Goal: Task Accomplishment & Management: Complete application form

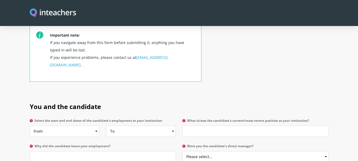
scroll to position [212, 0]
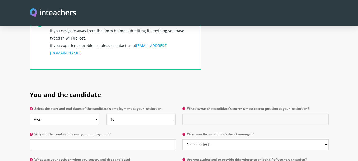
click at [193, 114] on input "What is/was the candidate's current/most recent position at your institution?" at bounding box center [255, 119] width 146 height 11
type input "Physical Education Teacher"
click at [132, 139] on input "Why did the candidate leave your employment?" at bounding box center [103, 144] width 146 height 11
type input "Having a better vacancy"
click at [234, 139] on select "Please select... Yes No" at bounding box center [255, 144] width 146 height 11
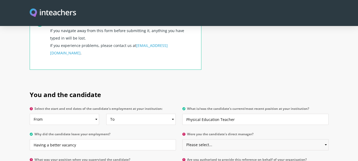
select select "Yes"
click at [182, 139] on select "Please select... Yes No" at bounding box center [255, 144] width 146 height 11
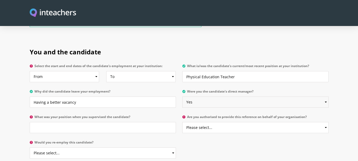
scroll to position [265, 0]
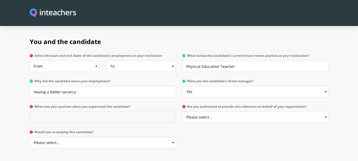
click at [116, 112] on input "What was your position when you supervised the candidate?" at bounding box center [103, 117] width 146 height 11
click at [232, 112] on select "Please select... Yes No" at bounding box center [255, 117] width 146 height 11
select select "Yes"
click at [182, 112] on select "Please select... Yes No" at bounding box center [255, 117] width 146 height 11
click at [125, 137] on select "Please select... Yes No" at bounding box center [103, 142] width 146 height 11
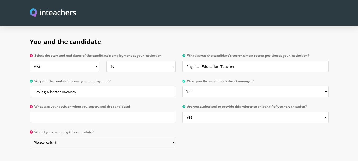
select select "Yes"
click at [30, 137] on select "Please select... Yes No" at bounding box center [103, 142] width 146 height 11
click at [81, 112] on input "What was your position when you supervised the candidate?" at bounding box center [103, 117] width 146 height 11
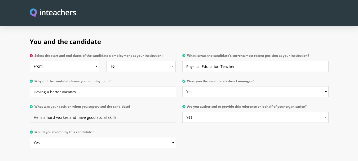
click at [80, 112] on input "He is a hard worker and have good social skills" at bounding box center [103, 117] width 146 height 11
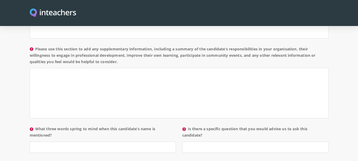
scroll to position [530, 0]
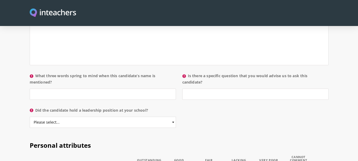
type input "He is a hard worker and has good social skills"
click at [138, 89] on input "What three words spring to mind when this candidate’s name is mentioned?" at bounding box center [103, 94] width 146 height 11
click at [44, 89] on input "Didicated" at bounding box center [103, 94] width 146 height 11
click at [41, 89] on input "Didicated" at bounding box center [103, 94] width 146 height 11
click at [37, 89] on input "Didicated" at bounding box center [103, 94] width 146 height 11
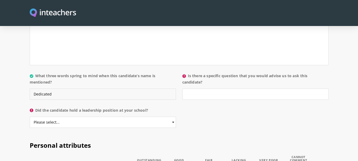
click at [60, 89] on input "Dedicated" at bounding box center [103, 94] width 146 height 11
type input "Dedicated - Commitment - Sociable"
click at [173, 117] on select "Please select... Yes No" at bounding box center [103, 122] width 146 height 11
select select "No"
click at [30, 117] on select "Please select... Yes No" at bounding box center [103, 122] width 146 height 11
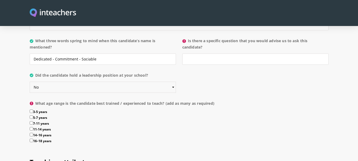
scroll to position [583, 0]
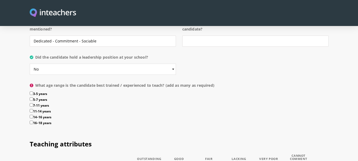
click at [32, 103] on input "7-11 years" at bounding box center [31, 104] width 3 height 3
checkbox input "true"
click at [32, 109] on input "11-14 years" at bounding box center [31, 110] width 3 height 3
checkbox input "true"
click at [32, 115] on input "14–16 years" at bounding box center [31, 116] width 3 height 3
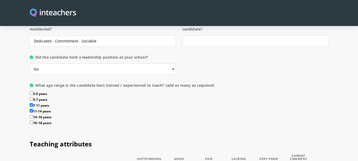
checkbox input "true"
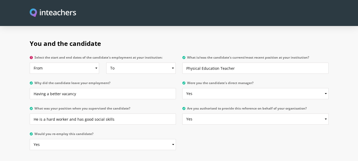
scroll to position [265, 0]
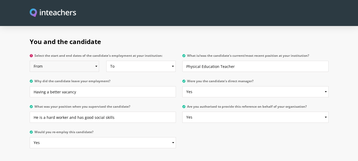
click at [94, 61] on select "From 2025 2024 2023 2022 2021 2020 2019 2018 2017 2016 2015 2014 2013 2012 2011…" at bounding box center [64, 66] width 69 height 11
select select "2020"
click at [30, 61] on select "From 2025 2024 2023 2022 2021 2020 2019 2018 2017 2016 2015 2014 2013 2012 2011…" at bounding box center [64, 66] width 69 height 11
click at [163, 61] on select "To Currently 2025 2024 2023 2022 2021 2020 2019 2018 2017 2016 2015 2014 2013 2…" at bounding box center [140, 66] width 69 height 11
select select
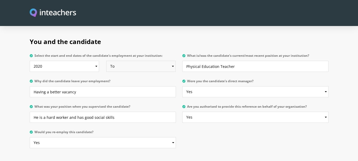
click at [106, 61] on select "To Currently 2025 2024 2023 2022 2021 2020 2019 2018 2017 2016 2015 2014 2013 2…" at bounding box center [140, 66] width 69 height 11
click at [12, 62] on section "You and the candidate Select the start and end dates of the candidate's employm…" at bounding box center [179, 91] width 358 height 124
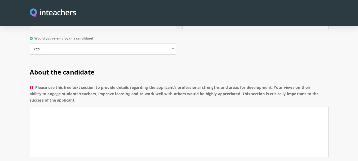
scroll to position [371, 0]
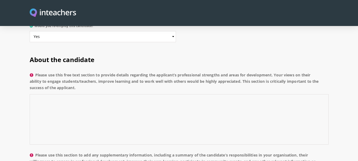
click at [72, 94] on textarea "Please use this free text section to provide details regarding the applicant’s …" at bounding box center [179, 119] width 299 height 50
paste textarea "It is with immense pleasure that I recommend [Teacher's Name] for [Position/Awa…"
type textarea "It is with immense pleasure that I recommend [Teacher's Name] for [Position/Awa…"
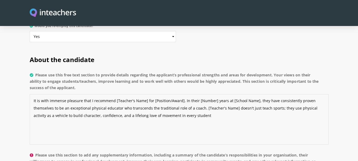
type textarea "w"
drag, startPoint x: 41, startPoint y: 85, endPoint x: 65, endPoint y: 87, distance: 24.7
click at [65, 94] on textarea "It is with immense pleasure that I recommend [Teacher's Name] for [Position/Awa…" at bounding box center [179, 119] width 299 height 50
drag, startPoint x: 89, startPoint y: 86, endPoint x: 119, endPoint y: 87, distance: 30.5
click at [119, 94] on textarea "It is pleasure that I recommend [Teacher's Name] for [Position/Award]. In their…" at bounding box center [179, 119] width 299 height 50
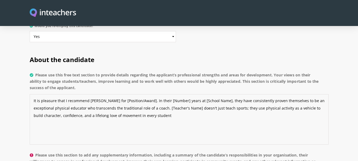
drag, startPoint x: 128, startPoint y: 86, endPoint x: 156, endPoint y: 85, distance: 28.6
click at [156, 94] on textarea "It is pleasure that I recommend Mr. Ahmed Osman for [Position/Award]. In their …" at bounding box center [179, 119] width 299 height 50
click at [185, 94] on textarea "It is pleasure that I recommend Mr. Ahmed Osman for Physical Education/Swimming…" at bounding box center [179, 119] width 299 height 50
drag, startPoint x: 210, startPoint y: 87, endPoint x: 221, endPoint y: 87, distance: 11.7
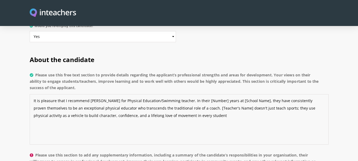
click at [221, 94] on textarea "It is pleasure that I recommend Mr. Ahmed Osman for Physical Education/Swimming…" at bounding box center [179, 119] width 299 height 50
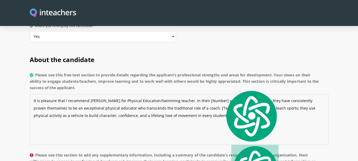
click at [211, 94] on textarea "It is pleasure that I recommend Mr. Ahmed Osman for Physical Education/Swimming…" at bounding box center [179, 119] width 299 height 50
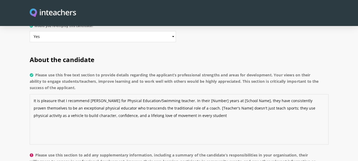
drag, startPoint x: 209, startPoint y: 86, endPoint x: 225, endPoint y: 86, distance: 16.4
click at [225, 94] on textarea "It is pleasure that I recommend Mr. Ahmed Osman for Physical Education/Swimming…" at bounding box center [179, 119] width 299 height 50
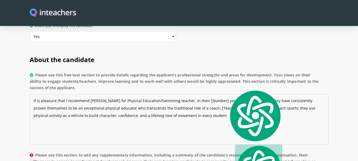
click at [225, 94] on textarea "It is pleasure that I recommend Mr. Ahmed Osman for Physical Education/Swimming…" at bounding box center [179, 119] width 299 height 50
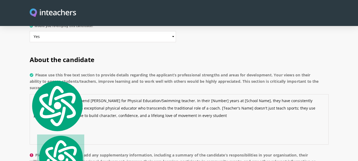
click at [225, 94] on textarea "It is pleasure that I recommend Mr. Ahmed Osman for Physical Education/Swimming…" at bounding box center [179, 119] width 299 height 50
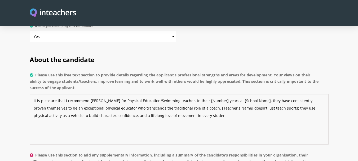
click at [201, 94] on textarea "It is pleasure that I recommend Mr. Ahmed Osman for Physical Education/Swimming…" at bounding box center [179, 119] width 299 height 50
drag, startPoint x: 244, startPoint y: 87, endPoint x: 269, endPoint y: 87, distance: 25.2
click at [269, 94] on textarea "It is pleasure that I recommend Mr. Ahmed Osman for Physical Education/Swimming…" at bounding box center [179, 119] width 299 height 50
drag, startPoint x: 292, startPoint y: 86, endPoint x: 308, endPoint y: 87, distance: 16.4
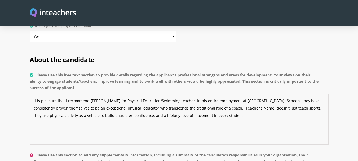
click at [308, 94] on textarea "It is pleasure that I recommend Mr. Ahmed Osman for Physical Education/Swimming…" at bounding box center [179, 119] width 299 height 50
click at [54, 94] on textarea "It is pleasure that I recommend Mr. Ahmed Osman for Physical Education/Swimming…" at bounding box center [179, 119] width 299 height 50
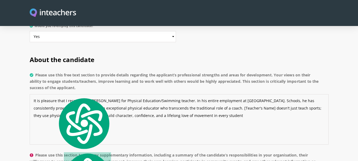
click at [52, 100] on textarea "It is pleasure that I recommend Mr. Ahmed Osman for Physical Education/Swimming…" at bounding box center [179, 119] width 299 height 50
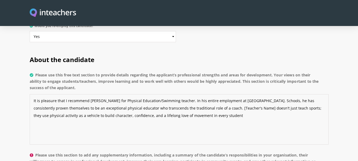
click at [48, 94] on textarea "It is pleasure that I recommend Mr. Ahmed Osman for Physical Education/Swimming…" at bounding box center [179, 119] width 299 height 50
drag, startPoint x: 47, startPoint y: 93, endPoint x: 52, endPoint y: 94, distance: 5.3
click at [52, 94] on textarea "It is pleasure that I recommend Mr. Ahmed Osman for Physical Education/Swimming…" at bounding box center [179, 119] width 299 height 50
click at [64, 94] on textarea "It is pleasure that I recommend Mr. Ahmed Osman for Physical Education/Swimming…" at bounding box center [179, 119] width 299 height 50
click at [76, 99] on textarea "It is pleasure that I recommend Mr. Ahmed Osman for Physical Education/Swimming…" at bounding box center [179, 119] width 299 height 50
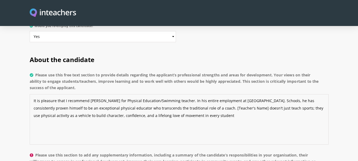
drag, startPoint x: 209, startPoint y: 93, endPoint x: 240, endPoint y: 95, distance: 30.5
click at [240, 95] on textarea "It is pleasure that I recommend Mr. Ahmed Osman for Physical Education/Swimming…" at bounding box center [179, 119] width 299 height 50
click at [263, 94] on textarea "It is pleasure that I recommend Mr. Ahmed Osman for Physical Education/Swimming…" at bounding box center [179, 119] width 299 height 50
drag, startPoint x: 124, startPoint y: 101, endPoint x: 155, endPoint y: 101, distance: 31.3
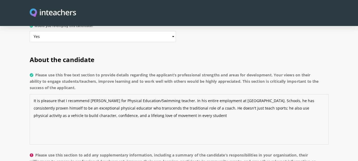
click at [155, 101] on textarea "It is pleasure that I recommend Mr. Ahmed Osman for Physical Education/Swimming…" at bounding box center [179, 119] width 299 height 50
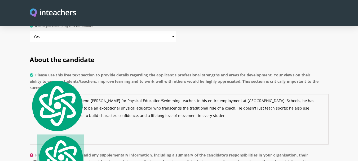
click at [153, 102] on textarea "It is pleasure that I recommend Mr. Ahmed Osman for Physical Education/Swimming…" at bounding box center [179, 119] width 299 height 50
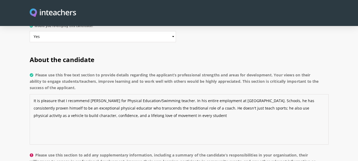
drag, startPoint x: 97, startPoint y: 102, endPoint x: 156, endPoint y: 103, distance: 58.8
click at [156, 103] on textarea "It is pleasure that I recommend Mr. Ahmed Osman for Physical Education/Swimming…" at bounding box center [179, 119] width 299 height 50
click at [153, 109] on textarea "It is pleasure that I recommend Mr. Ahmed Osman for Physical Education/Swimming…" at bounding box center [179, 119] width 299 height 50
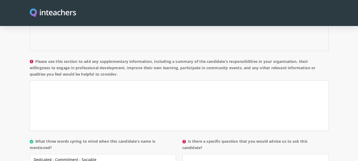
scroll to position [477, 0]
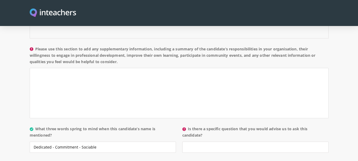
type textarea "It is pleasure that I recommend Mr. Ahmed Osman for Physical Education/Swimming…"
click at [111, 68] on textarea "Please use this section to add any supplementary information, including a summa…" at bounding box center [179, 93] width 299 height 50
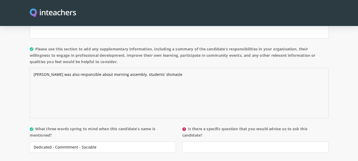
click at [174, 68] on textarea "Mr. Ahmed Osman was also responsible about morning assembly, students' dismasle" at bounding box center [179, 93] width 299 height 50
drag, startPoint x: 174, startPoint y: 60, endPoint x: 151, endPoint y: 60, distance: 22.5
click at [151, 68] on textarea "Mr. Ahmed Osman was also responsible about morning assembly, students' dismasle" at bounding box center [179, 93] width 299 height 50
click at [232, 126] on label "Is there a specific question that you would advise us to ask this candidate?" at bounding box center [255, 134] width 146 height 16
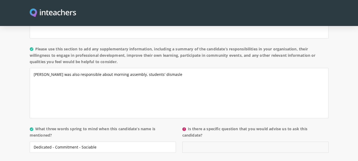
click at [232, 142] on input "Is there a specific question that you would advise us to ask this candidate?" at bounding box center [255, 147] width 146 height 11
click at [232, 126] on label "Is there a specific question that you would advise us to ask this candidate?" at bounding box center [255, 134] width 146 height 16
click at [232, 142] on input "Is there a specific question that you would advise us to ask this candidate?" at bounding box center [255, 147] width 146 height 11
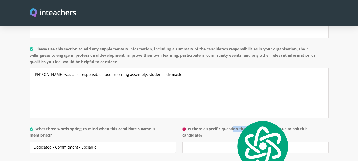
click at [232, 126] on label "Is there a specific question that you would advise us to ask this candidate?" at bounding box center [255, 134] width 146 height 16
click at [232, 142] on input "Is there a specific question that you would advise us to ask this candidate?" at bounding box center [255, 147] width 146 height 11
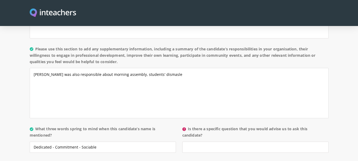
click at [232, 126] on label "Is there a specific question that you would advise us to ask this candidate?" at bounding box center [255, 134] width 146 height 16
click at [232, 142] on input "Is there a specific question that you would advise us to ask this candidate?" at bounding box center [255, 147] width 146 height 11
click at [178, 68] on textarea "Mr. Ahmed Osman was also responsible about morning assembly, students' dismasle" at bounding box center [179, 93] width 299 height 50
click at [158, 68] on textarea "Mr. Ahmed Osman was also responsible about morning assembly, students' dismasale" at bounding box center [179, 93] width 299 height 50
click at [176, 68] on textarea "Mr. Ahmed Osman was also responsible about morning assembly, students' dismasale" at bounding box center [179, 93] width 299 height 50
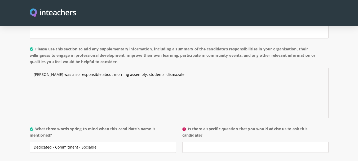
click at [158, 68] on textarea "Mr. Ahmed Osman was also responsible about morning assembly, students' dismazale" at bounding box center [179, 93] width 299 height 50
click at [174, 68] on textarea "Mr. Ahmed Osman was also responsible about morning assembly, students' dismazale" at bounding box center [179, 93] width 299 height 50
drag, startPoint x: 175, startPoint y: 59, endPoint x: 153, endPoint y: 58, distance: 22.5
click at [153, 68] on textarea "Mr. Ahmed Osman was also responsible about morning assembly, students' dismazale" at bounding box center [179, 93] width 299 height 50
click at [174, 68] on textarea "Mr. Ahmed Osman was also responsible about morning assembly, students' dismazale" at bounding box center [179, 93] width 299 height 50
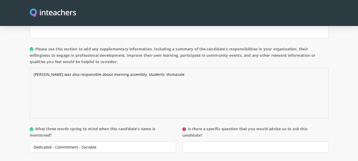
click at [174, 68] on textarea "Mr. Ahmed Osman was also responsible about morning assembly, students' dismazale" at bounding box center [179, 93] width 299 height 50
click at [192, 68] on textarea "Mr. Ahmed Osman was also responsible about morning assembly, students' departure" at bounding box center [179, 93] width 299 height 50
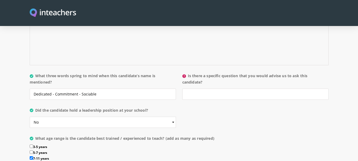
type textarea "Mr. Ahmed Osman was also responsible about morning assembly, students' departur…"
click at [219, 89] on input "Is there a specific question that you would advise us to ask this candidate?" at bounding box center [255, 94] width 146 height 11
type input "No"
click at [163, 89] on input "Dedicated - Commitment - Sociable" at bounding box center [103, 94] width 146 height 11
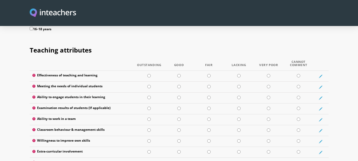
scroll to position [689, 0]
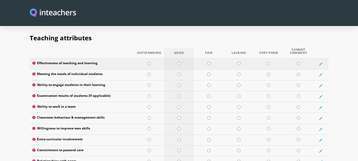
click at [179, 62] on input "radio" at bounding box center [178, 63] width 3 height 3
radio input "true"
click at [180, 73] on input "radio" at bounding box center [178, 74] width 3 height 3
radio input "true"
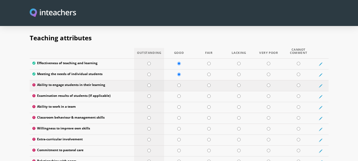
click at [149, 83] on input "radio" at bounding box center [148, 84] width 3 height 3
radio input "true"
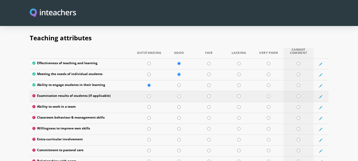
click at [298, 94] on input "radio" at bounding box center [298, 95] width 3 height 3
radio input "true"
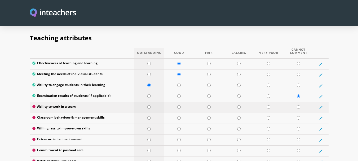
click at [149, 105] on input "radio" at bounding box center [148, 106] width 3 height 3
radio input "true"
click at [149, 116] on input "radio" at bounding box center [148, 117] width 3 height 3
radio input "true"
click at [150, 127] on input "radio" at bounding box center [148, 128] width 3 height 3
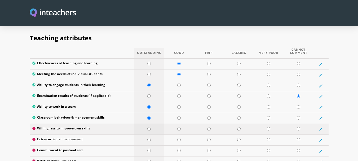
radio input "true"
click at [149, 138] on input "radio" at bounding box center [148, 139] width 3 height 3
radio input "true"
click at [178, 127] on input "radio" at bounding box center [178, 128] width 3 height 3
radio input "true"
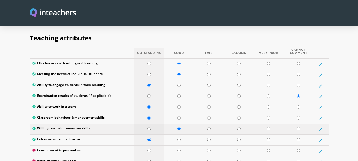
click at [149, 127] on input "radio" at bounding box center [148, 128] width 3 height 3
radio input "true"
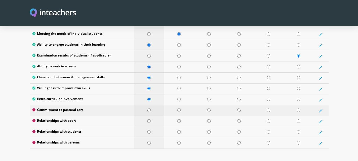
scroll to position [742, 0]
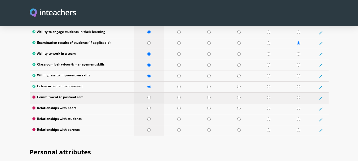
click at [148, 96] on input "radio" at bounding box center [148, 97] width 3 height 3
radio input "true"
click at [149, 107] on input "radio" at bounding box center [148, 108] width 3 height 3
radio input "true"
click at [149, 117] on input "radio" at bounding box center [148, 118] width 3 height 3
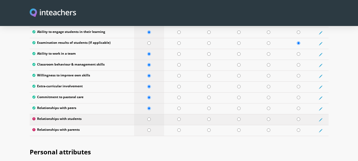
radio input "true"
click at [148, 128] on input "radio" at bounding box center [148, 129] width 3 height 3
radio input "true"
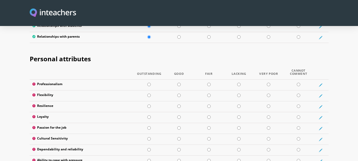
scroll to position [848, 0]
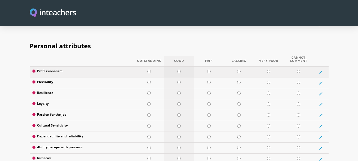
click at [179, 70] on input "radio" at bounding box center [178, 71] width 3 height 3
radio input "true"
click at [180, 81] on input "radio" at bounding box center [178, 82] width 3 height 3
radio input "true"
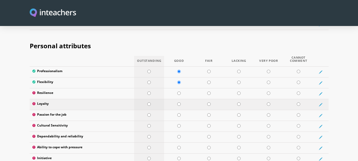
click at [148, 102] on input "radio" at bounding box center [148, 103] width 3 height 3
radio input "true"
click at [148, 91] on input "radio" at bounding box center [148, 92] width 3 height 3
radio input "true"
click at [149, 113] on input "radio" at bounding box center [148, 114] width 3 height 3
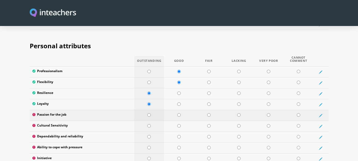
radio input "true"
click at [149, 124] on input "radio" at bounding box center [148, 125] width 3 height 3
radio input "true"
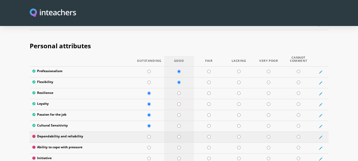
click at [179, 135] on input "radio" at bounding box center [178, 136] width 3 height 3
radio input "true"
click at [148, 146] on input "radio" at bounding box center [148, 147] width 3 height 3
radio input "true"
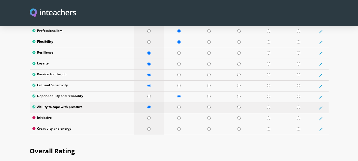
scroll to position [901, 0]
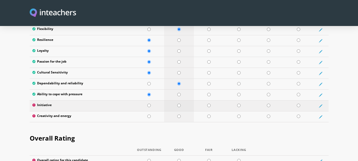
click at [179, 104] on input "radio" at bounding box center [178, 105] width 3 height 3
radio input "true"
click at [179, 114] on input "radio" at bounding box center [178, 115] width 3 height 3
radio input "true"
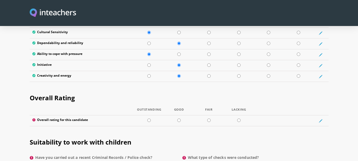
scroll to position [954, 0]
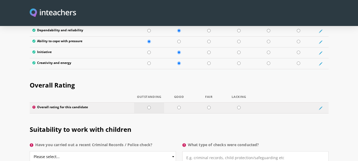
click at [150, 106] on input "radio" at bounding box center [148, 107] width 3 height 3
radio input "true"
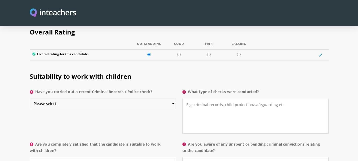
click at [162, 98] on select "Please select... Yes No Do not know" at bounding box center [103, 103] width 146 height 11
select select "No"
click at [30, 98] on select "Please select... Yes No Do not know" at bounding box center [103, 103] width 146 height 11
click at [215, 98] on textarea "What type of checks were conducted?" at bounding box center [255, 116] width 146 height 36
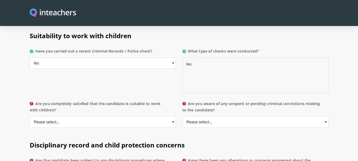
scroll to position [1060, 0]
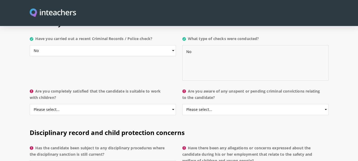
type textarea "No"
click at [86, 104] on select "Please select... Yes No Do not know" at bounding box center [103, 109] width 146 height 11
select select "Yes"
click at [30, 104] on select "Please select... Yes No Do not know" at bounding box center [103, 109] width 146 height 11
click at [246, 104] on select "Please select... Yes No Do not know" at bounding box center [255, 109] width 146 height 11
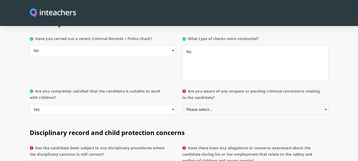
select select "No"
click at [182, 104] on select "Please select... Yes No Do not know" at bounding box center [255, 109] width 146 height 11
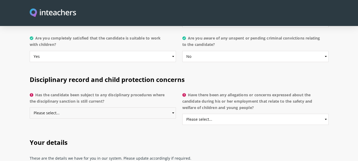
click at [131, 107] on select "Please select... Yes No Do not know" at bounding box center [103, 112] width 146 height 11
select select "No"
click at [30, 107] on select "Please select... Yes No Do not know" at bounding box center [103, 112] width 146 height 11
click at [247, 114] on select "Please select... Yes No Do not know" at bounding box center [255, 119] width 146 height 11
select select "No"
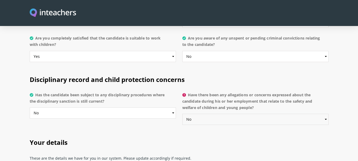
click at [182, 114] on select "Please select... Yes No Do not know" at bounding box center [255, 119] width 146 height 11
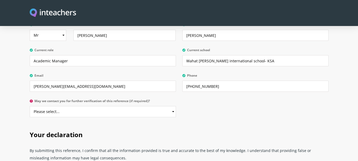
scroll to position [1272, 0]
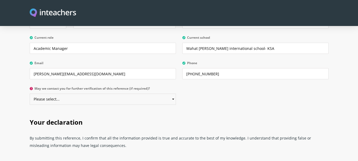
click at [111, 94] on select "Please select... Yes No" at bounding box center [103, 99] width 146 height 11
select select "Yes"
click at [30, 94] on select "Please select... Yes No" at bounding box center [103, 99] width 146 height 11
click at [133, 110] on h2 "Your declaration" at bounding box center [179, 121] width 299 height 22
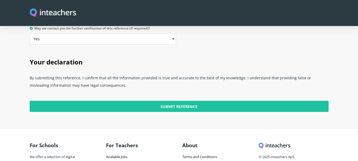
scroll to position [1363, 0]
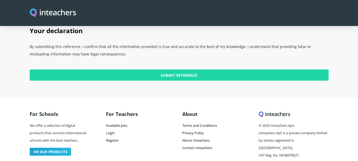
click at [182, 69] on input "Submit Reference" at bounding box center [179, 74] width 299 height 11
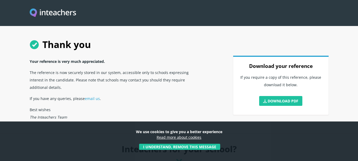
scroll to position [89, 0]
click at [288, 100] on link "Download PDF" at bounding box center [280, 101] width 43 height 10
